Goal: Transaction & Acquisition: Purchase product/service

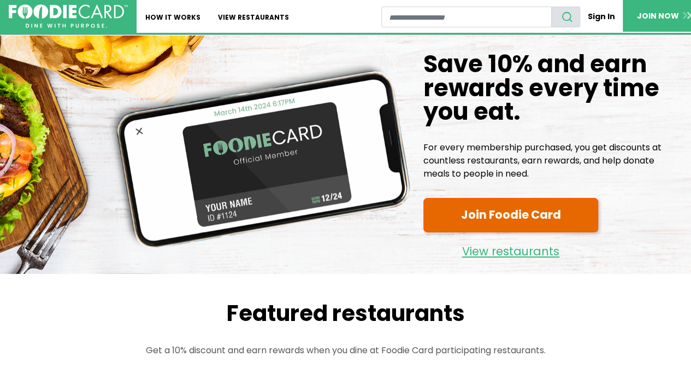
click at [494, 218] on link "Join Foodie Card" at bounding box center [510, 215] width 175 height 34
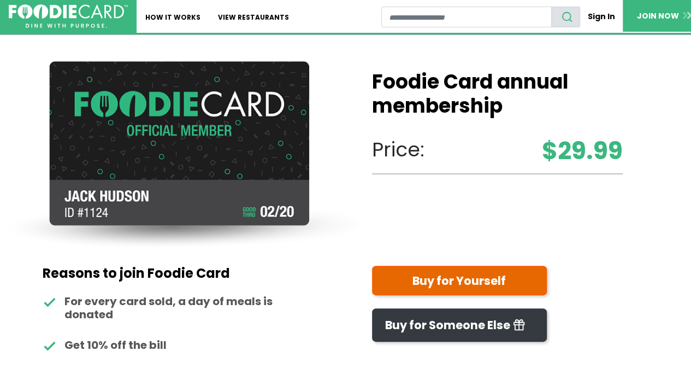
click at [481, 283] on link "Buy for Yourself" at bounding box center [459, 279] width 175 height 29
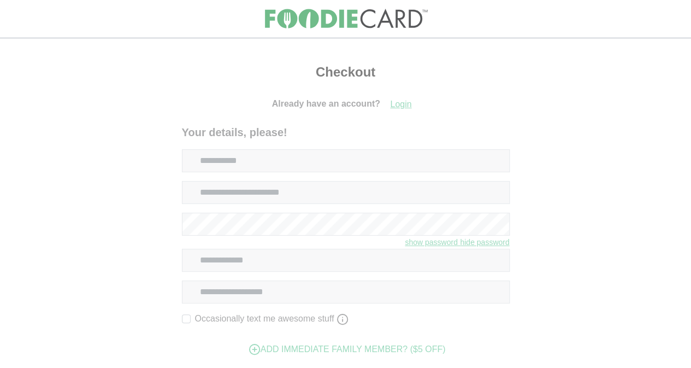
select select
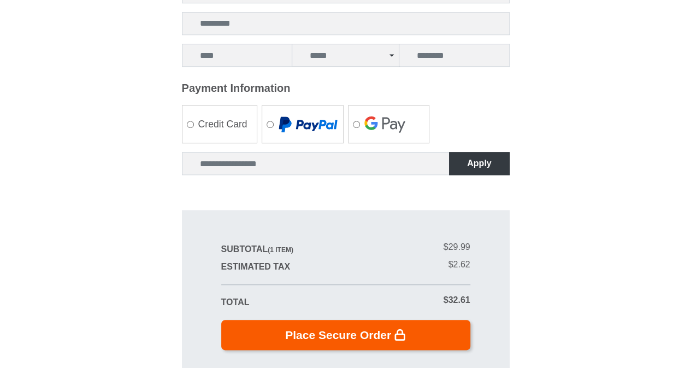
scroll to position [8, 0]
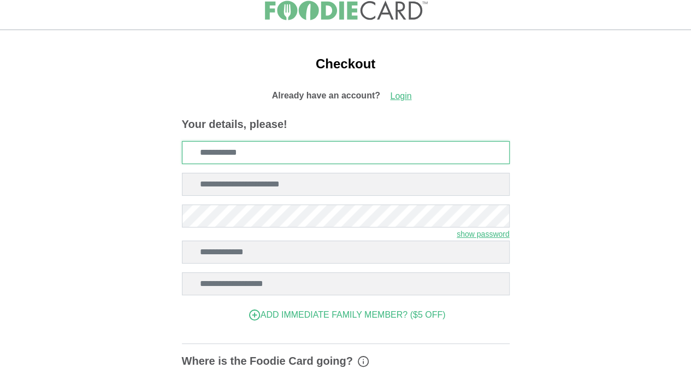
click at [295, 157] on input "Email" at bounding box center [346, 152] width 328 height 23
type input "**********"
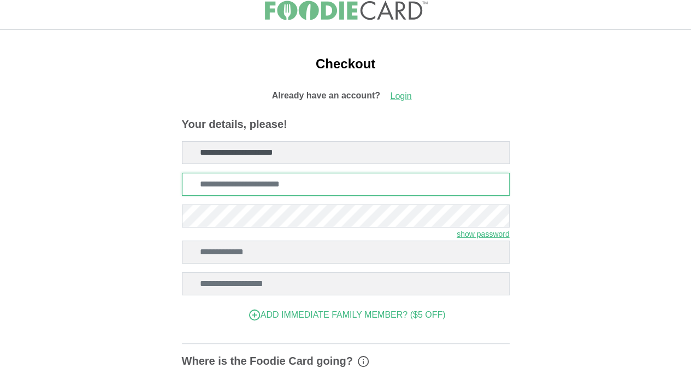
type input "**********"
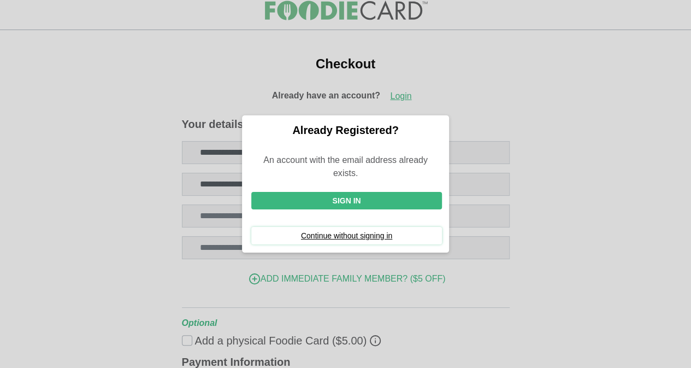
click at [316, 236] on button "Continue without signing in" at bounding box center [346, 235] width 191 height 17
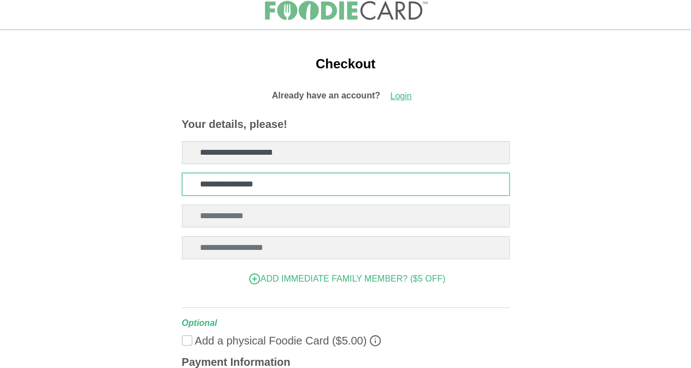
scroll to position [63, 0]
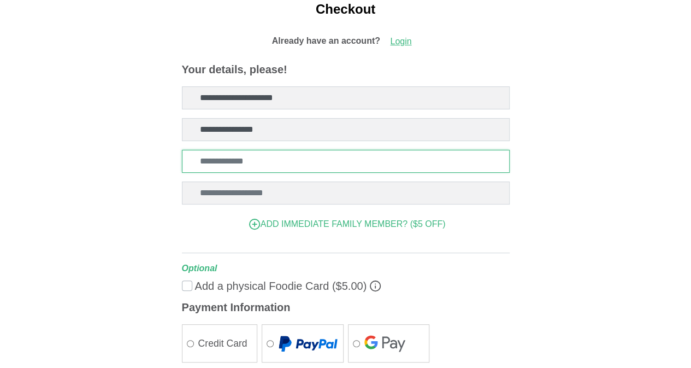
click at [313, 163] on input "Zip Code" at bounding box center [346, 161] width 328 height 23
type input "*****"
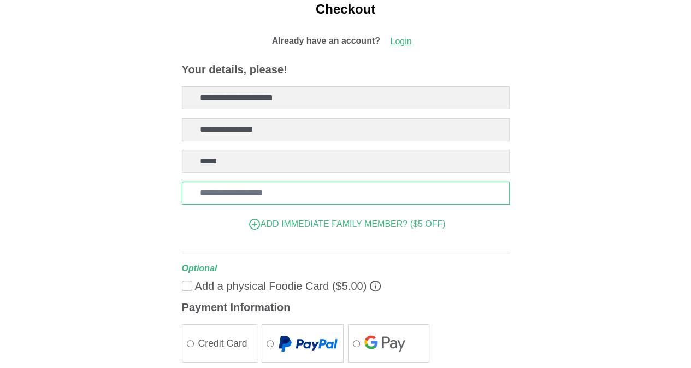
click at [287, 197] on input "Mobile phone" at bounding box center [346, 192] width 328 height 23
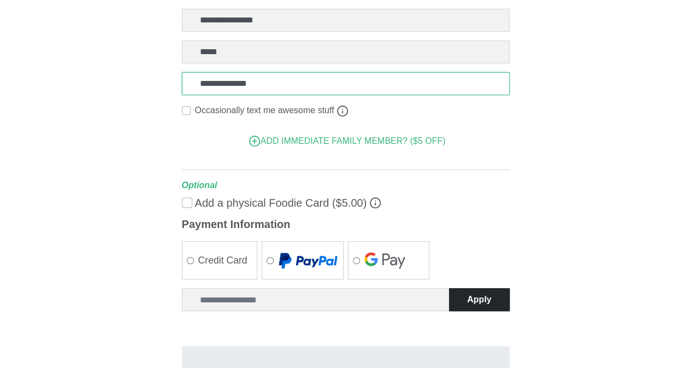
scroll to position [227, 0]
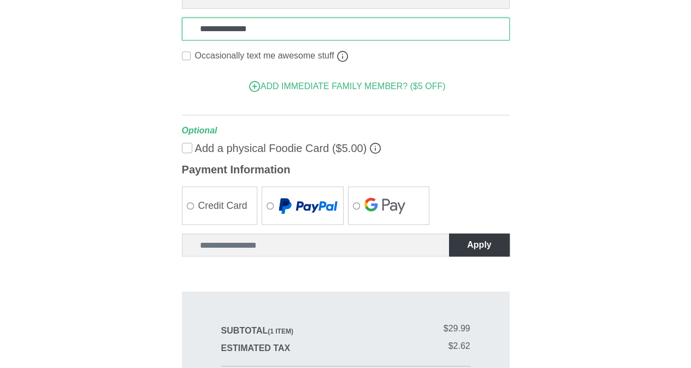
type input "**********"
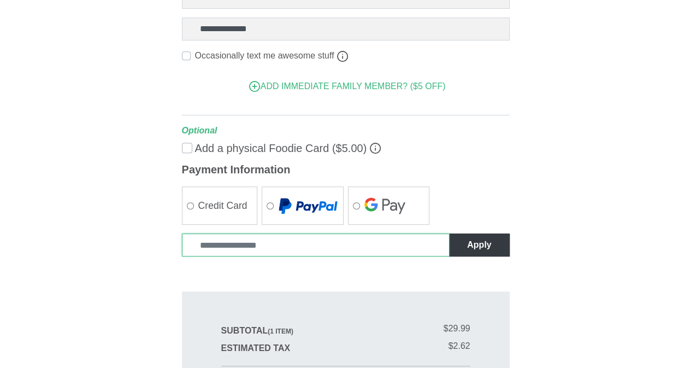
click at [270, 247] on input "Enter coupon code" at bounding box center [316, 244] width 268 height 23
paste input "**********"
type input "**********"
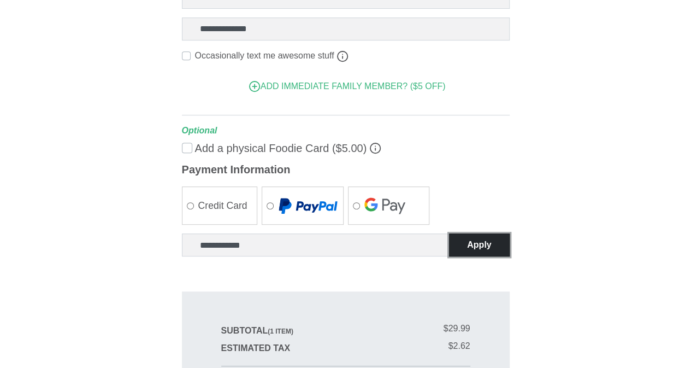
click at [476, 244] on button "Apply" at bounding box center [479, 244] width 60 height 23
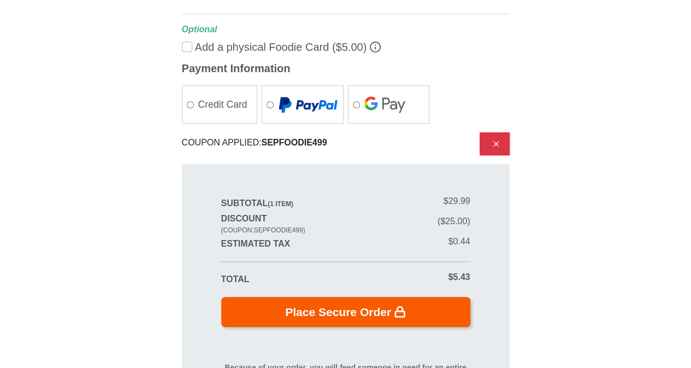
scroll to position [382, 0]
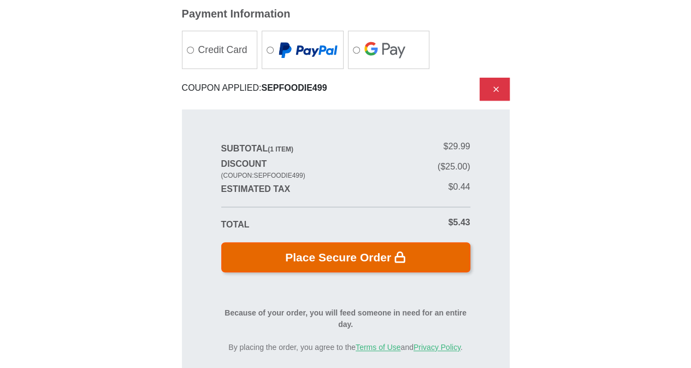
click at [342, 250] on button "Place Secure Order" at bounding box center [345, 257] width 249 height 30
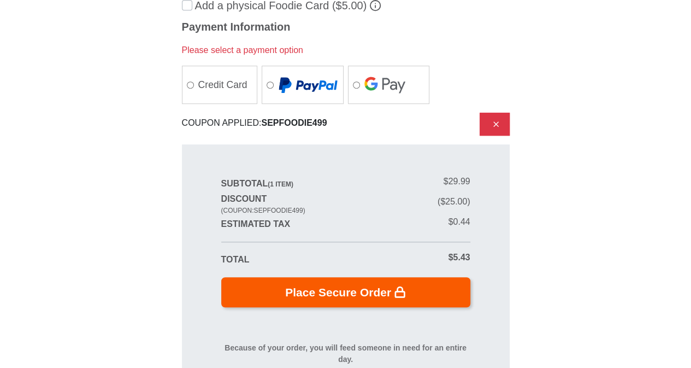
scroll to position [314, 0]
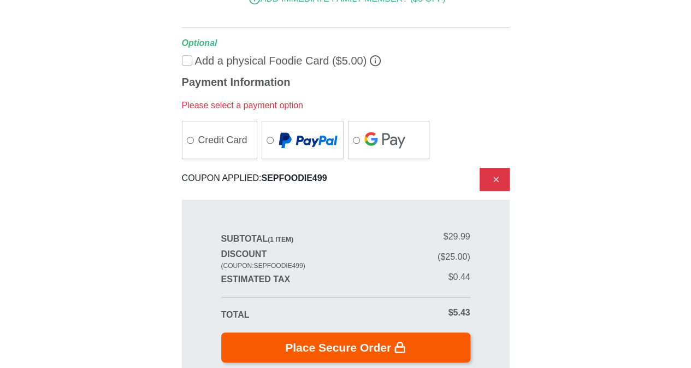
click at [218, 140] on label "Credit Card" at bounding box center [219, 140] width 75 height 36
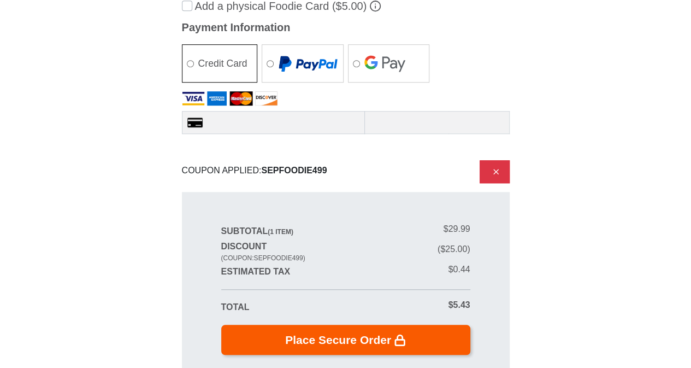
scroll to position [259, 0]
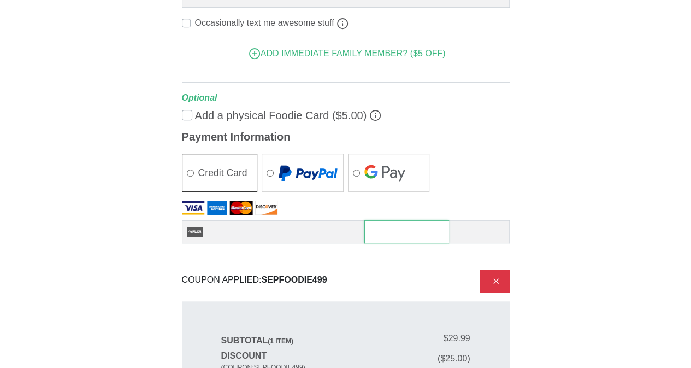
click at [433, 238] on div at bounding box center [406, 231] width 85 height 23
click at [433, 236] on div at bounding box center [406, 231] width 85 height 23
click at [485, 236] on div at bounding box center [478, 231] width 61 height 23
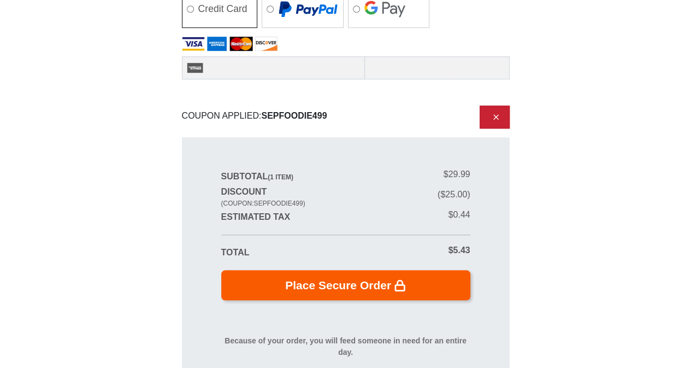
scroll to position [478, 0]
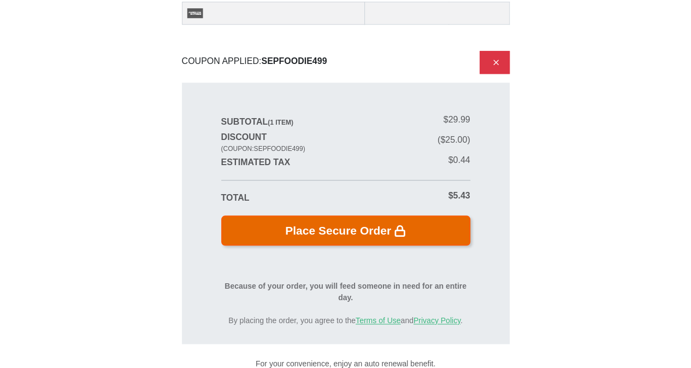
click at [352, 227] on button "Place Secure Order" at bounding box center [345, 230] width 249 height 30
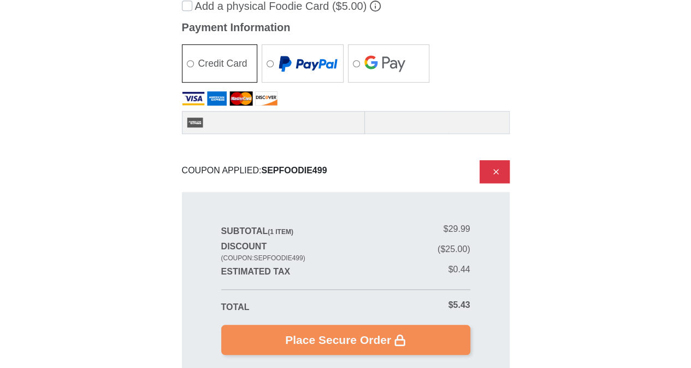
scroll to position [314, 0]
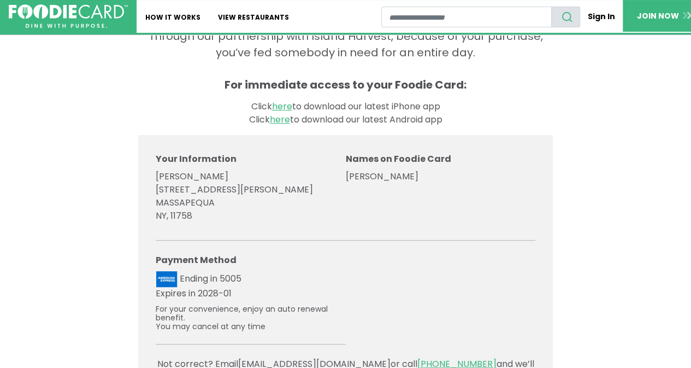
scroll to position [94, 0]
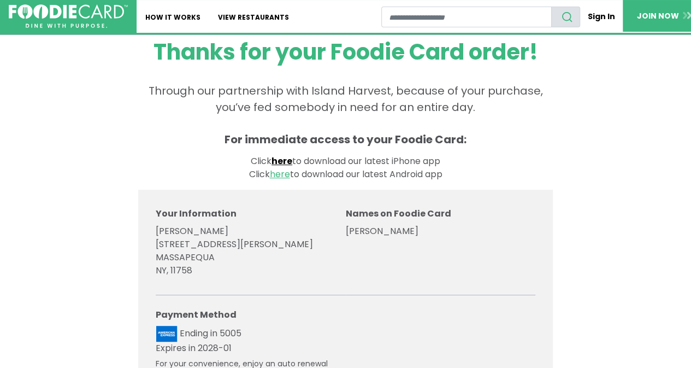
click at [284, 162] on link "here" at bounding box center [281, 161] width 21 height 13
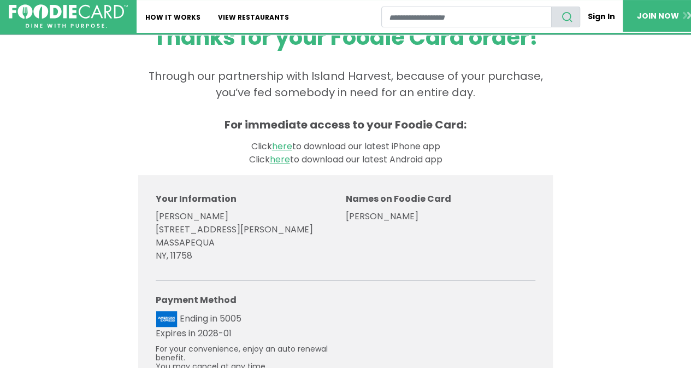
scroll to position [0, 0]
